Goal: Book appointment/travel/reservation

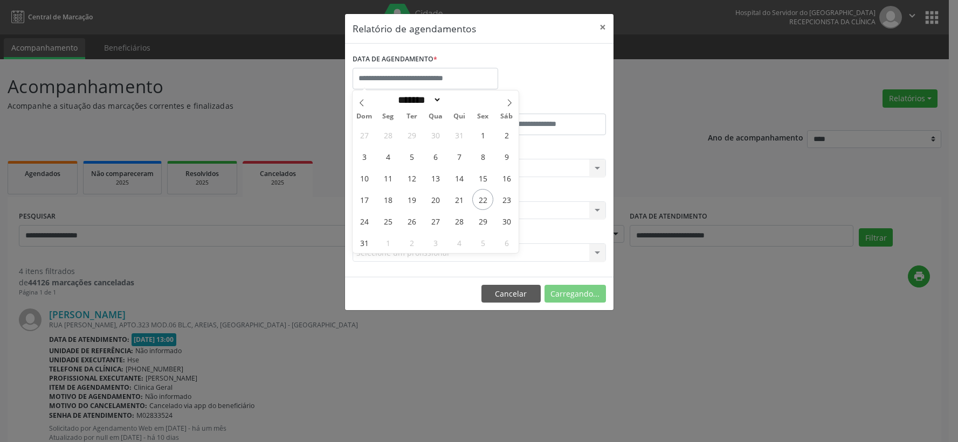
select select "*"
click at [482, 203] on span "22" at bounding box center [482, 199] width 21 height 21
type input "**********"
click at [482, 202] on span "22" at bounding box center [482, 199] width 21 height 21
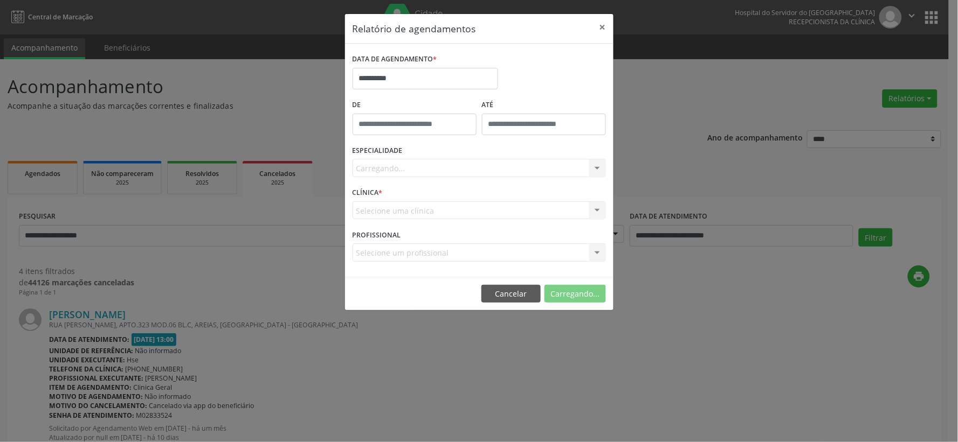
click at [493, 174] on div "Carregando... Todas as especialidades Alergologia Angiologia Arritmologia Cardi…" at bounding box center [478, 168] width 253 height 18
click at [493, 158] on div "ESPECIALIDADE [GEOGRAPHIC_DATA]... Todas as especialidades Alergologia Angiolog…" at bounding box center [479, 164] width 259 height 42
click at [493, 163] on div "Carregando... Todas as especialidades Alergologia Angiologia Arritmologia Cardi…" at bounding box center [478, 168] width 253 height 18
click at [497, 175] on div "Seleciona uma especialidade" at bounding box center [478, 168] width 253 height 18
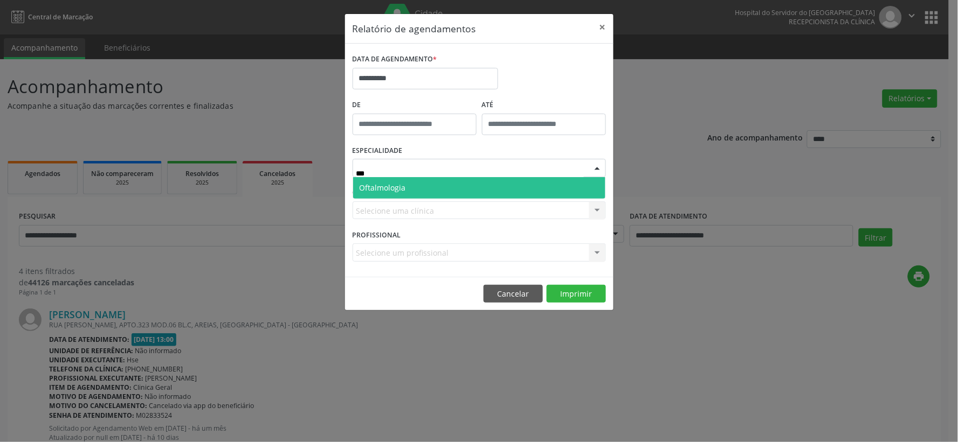
type input "****"
click at [434, 189] on span "Oftalmologia" at bounding box center [479, 188] width 252 height 22
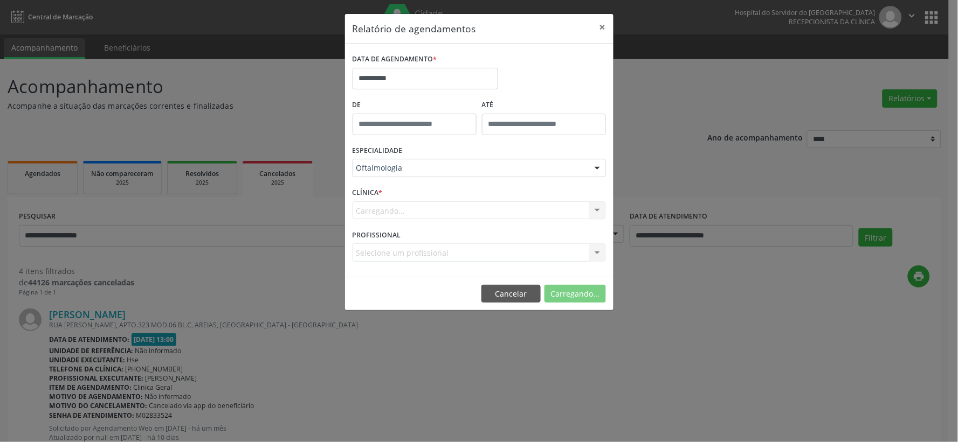
click at [430, 216] on div "Carregando... Hse Nenhum resultado encontrado para: " " Não há nenhuma opção pa…" at bounding box center [478, 211] width 253 height 18
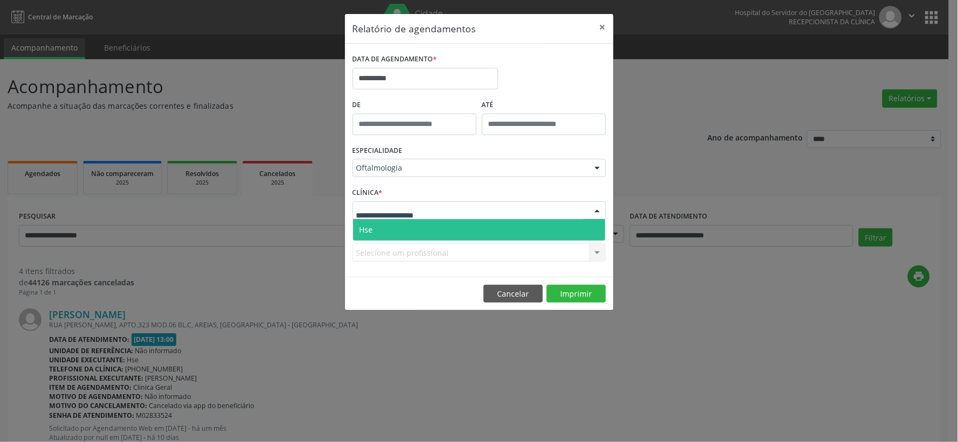
click at [423, 229] on span "Hse" at bounding box center [479, 230] width 252 height 22
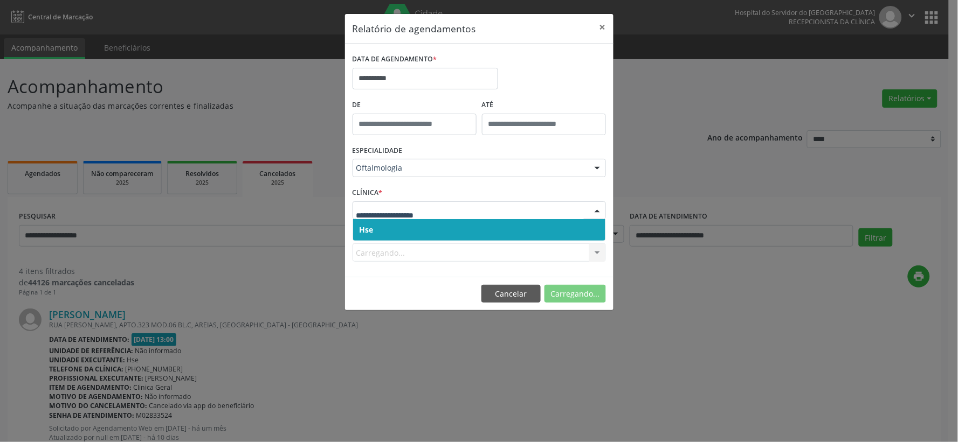
click at [422, 234] on span "Hse" at bounding box center [479, 230] width 252 height 22
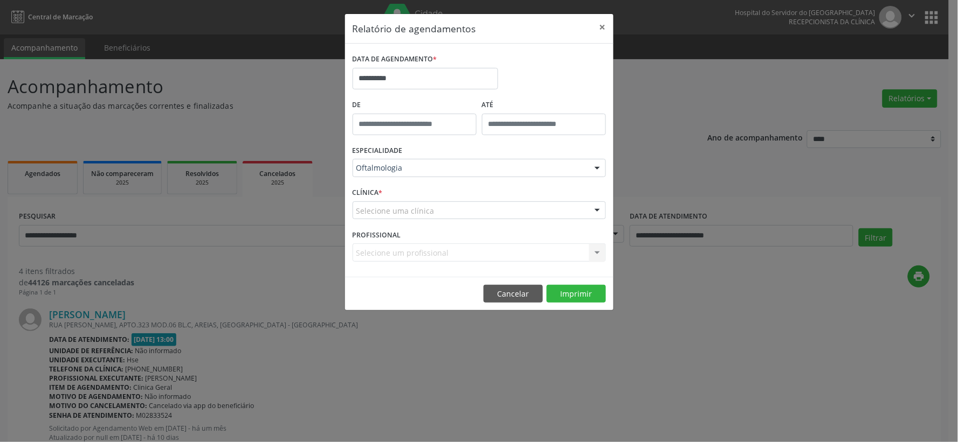
click at [437, 252] on div "Selecione um profissional Todos os profissionais [PERSON_NAME] - Professor(A) N…" at bounding box center [478, 253] width 253 height 18
click at [446, 212] on div "Selecione uma clínica" at bounding box center [478, 211] width 253 height 18
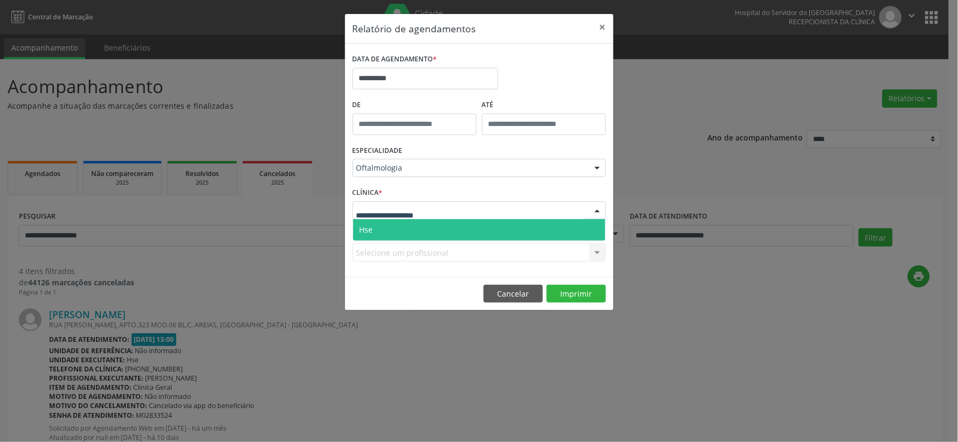
click at [430, 224] on span "Hse" at bounding box center [479, 230] width 252 height 22
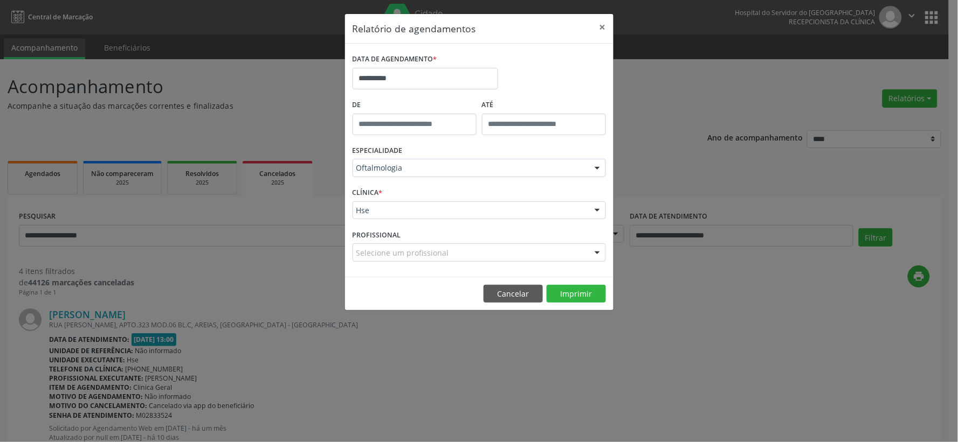
click at [469, 252] on div "Selecione um profissional" at bounding box center [478, 253] width 253 height 18
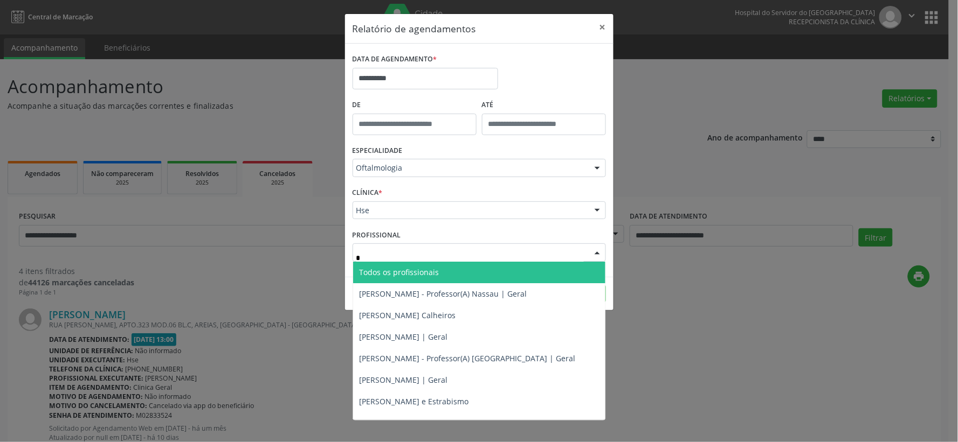
type input "**"
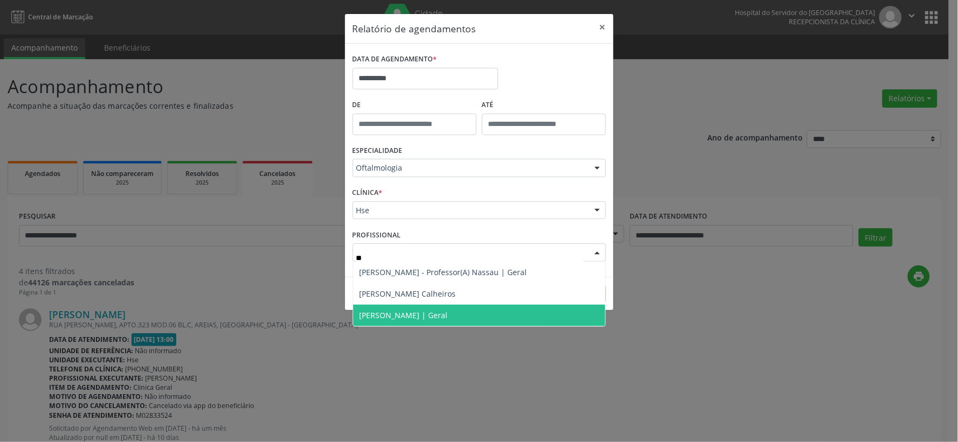
click at [439, 322] on span "[PERSON_NAME] | Geral" at bounding box center [479, 316] width 252 height 22
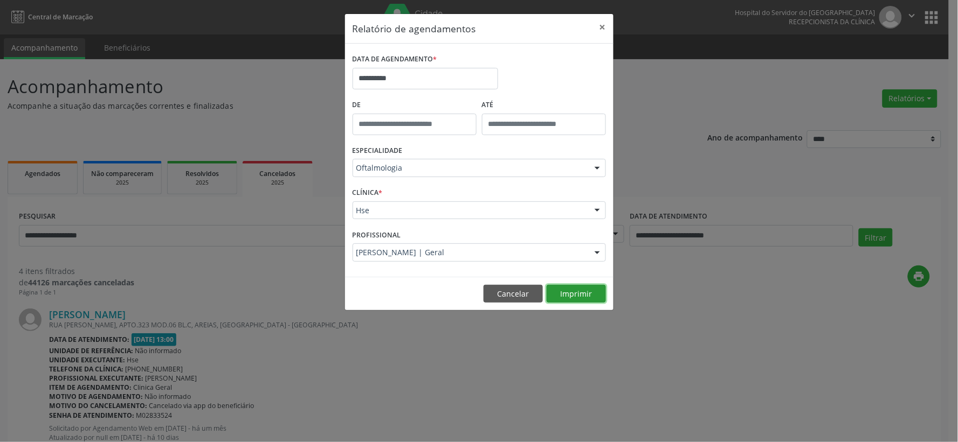
click at [568, 292] on button "Imprimir" at bounding box center [576, 294] width 59 height 18
click at [562, 290] on button "Imprimir" at bounding box center [576, 294] width 59 height 18
